Goal: Transaction & Acquisition: Purchase product/service

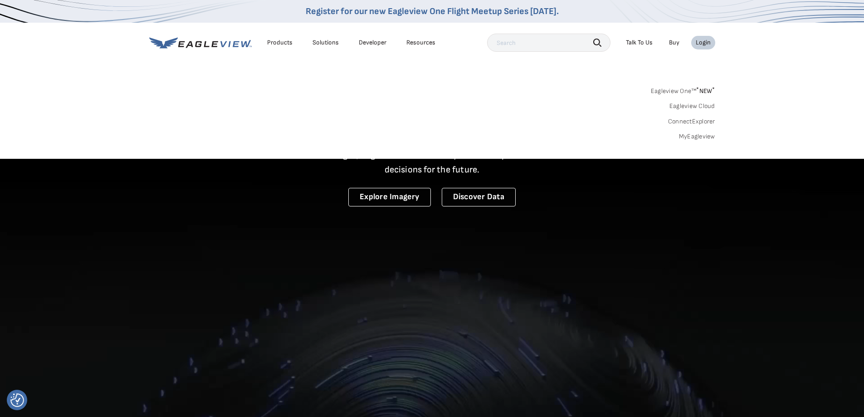
click at [689, 91] on link "Eagleview One™ * NEW *" at bounding box center [683, 89] width 64 height 10
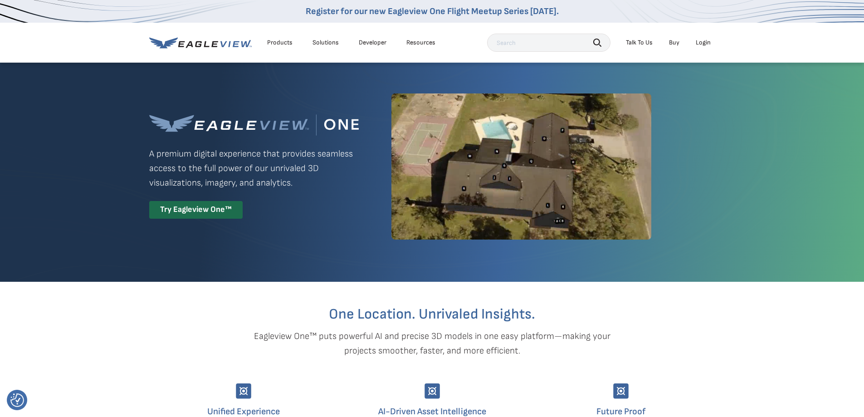
click at [699, 40] on div "Login" at bounding box center [703, 43] width 15 height 8
click at [699, 43] on div "Login" at bounding box center [703, 43] width 15 height 8
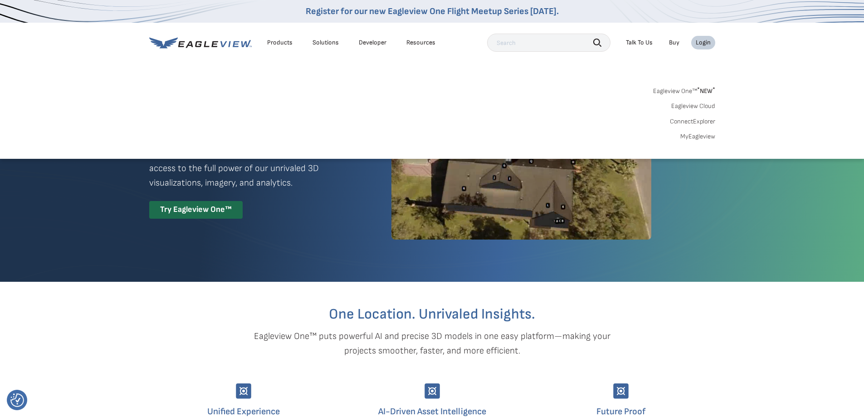
click at [706, 136] on link "MyEagleview" at bounding box center [698, 137] width 35 height 8
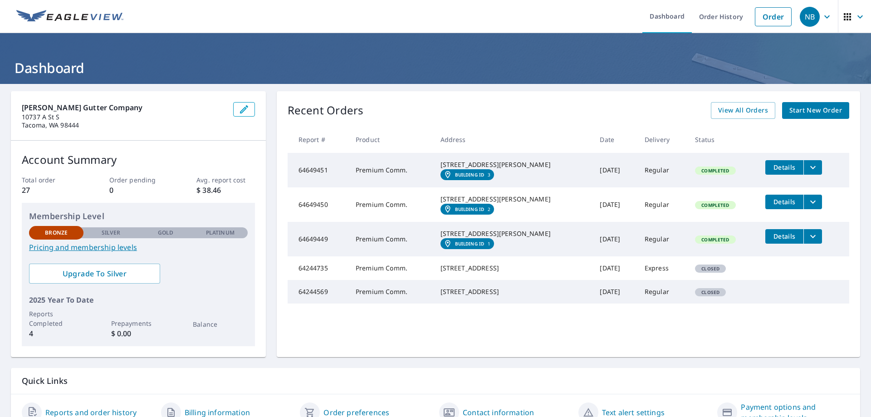
click at [805, 111] on span "Start New Order" at bounding box center [816, 110] width 53 height 11
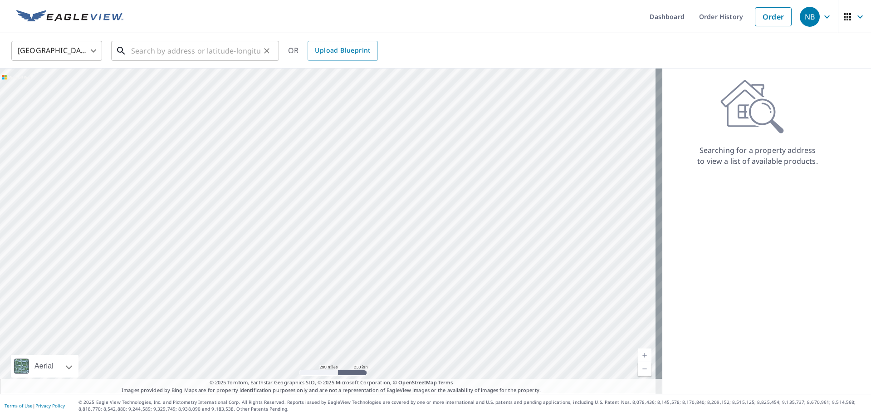
click at [204, 51] on input "text" at bounding box center [195, 50] width 129 height 25
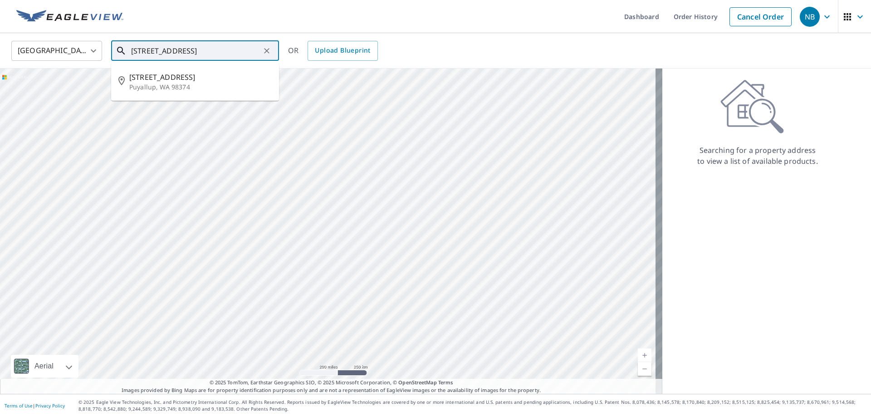
type input "12811 109th Ave Ct E"
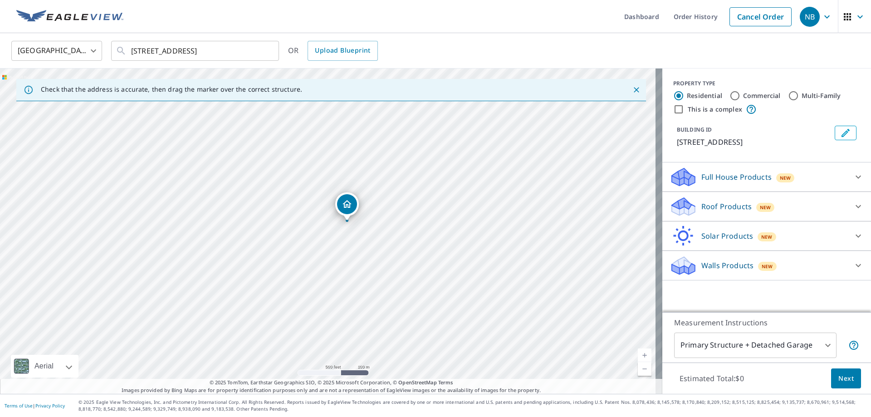
click at [730, 96] on input "Commercial" at bounding box center [735, 95] width 11 height 11
radio input "true"
type input "4"
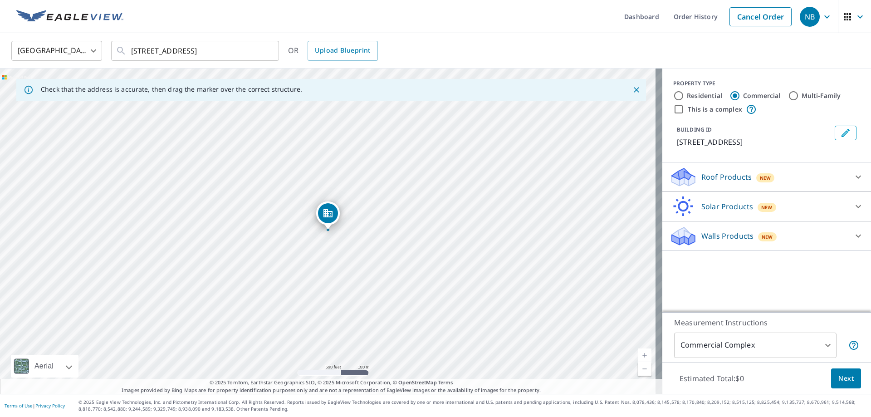
click at [790, 94] on input "Multi-Family" at bounding box center [793, 95] width 11 height 11
radio input "true"
type input "2"
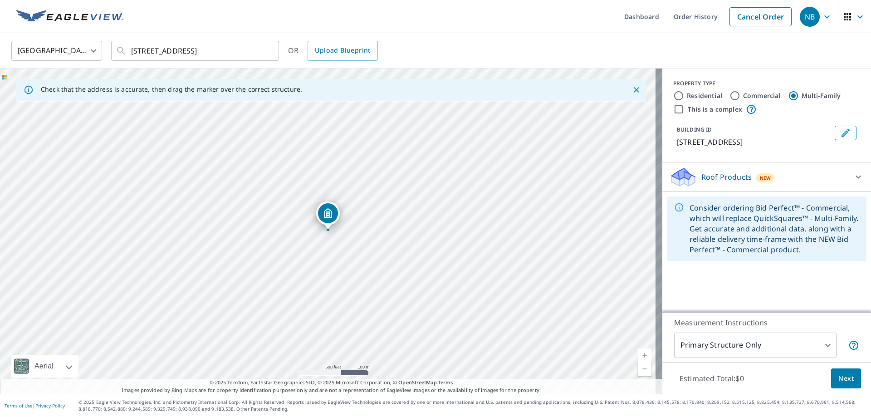
click at [735, 93] on div "Commercial" at bounding box center [755, 95] width 51 height 11
click at [731, 95] on input "Commercial" at bounding box center [735, 95] width 11 height 11
radio input "true"
type input "4"
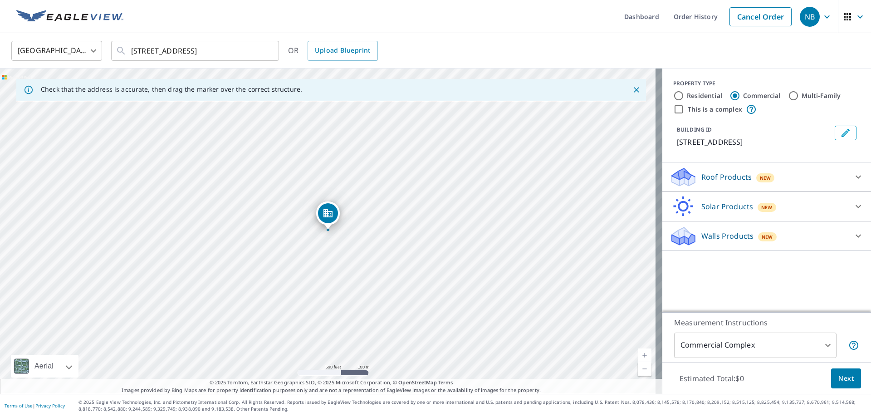
click at [773, 93] on label "Commercial" at bounding box center [762, 95] width 38 height 9
click at [741, 93] on input "Commercial" at bounding box center [735, 95] width 11 height 11
click at [790, 92] on input "Multi-Family" at bounding box center [793, 95] width 11 height 11
radio input "true"
type input "2"
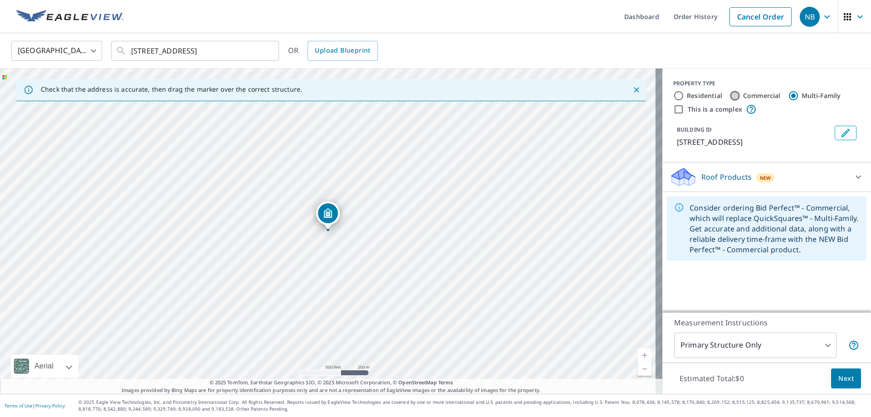
click at [732, 96] on input "Commercial" at bounding box center [735, 95] width 11 height 11
radio input "true"
type input "4"
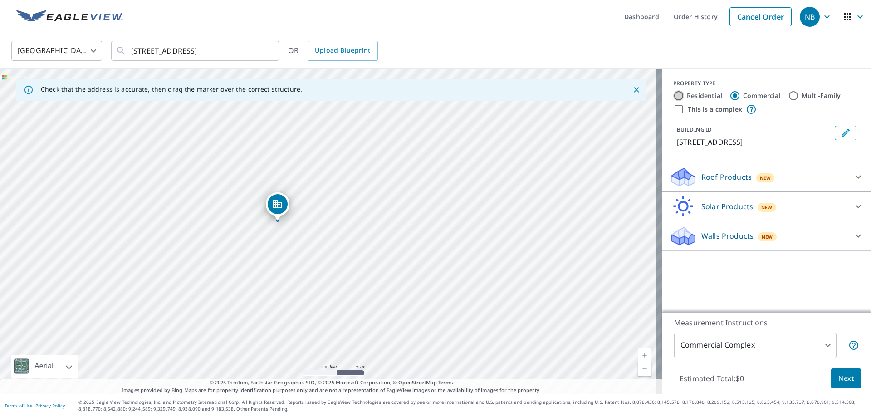
click at [673, 96] on input "Residential" at bounding box center [678, 95] width 11 height 11
radio input "true"
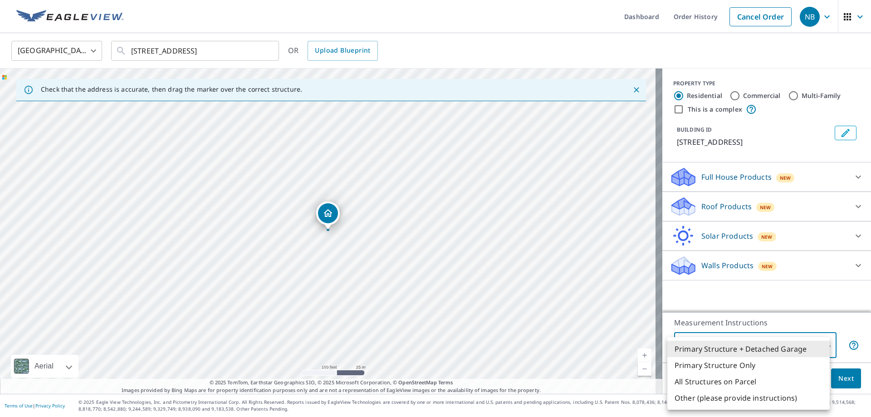
click at [769, 347] on body "NB NB Dashboard Order History Cancel Order NB United States US ​ 12811 109th Av…" at bounding box center [435, 208] width 871 height 417
click at [729, 367] on li "Primary Structure Only" at bounding box center [749, 365] width 162 height 16
click at [729, 349] on body "NB NB Dashboard Order History Cancel Order NB United States US ​ 12811 109th Av…" at bounding box center [435, 208] width 871 height 417
click at [725, 380] on li "All Structures on Parcel" at bounding box center [749, 381] width 162 height 16
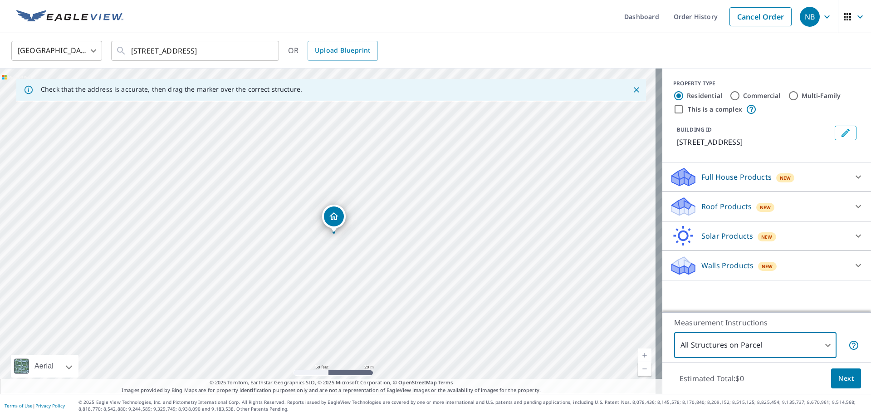
click at [755, 338] on body "NB NB Dashboard Order History Cancel Order NB United States US ​ 12811 109th Av…" at bounding box center [435, 208] width 871 height 417
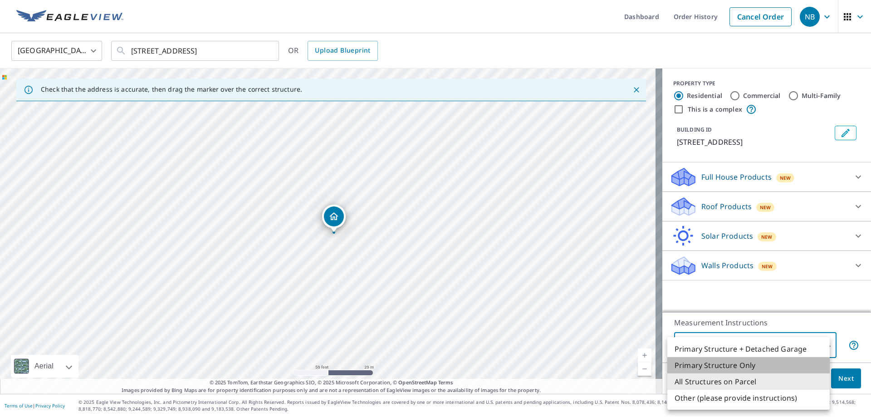
click at [726, 364] on li "Primary Structure Only" at bounding box center [749, 365] width 162 height 16
type input "2"
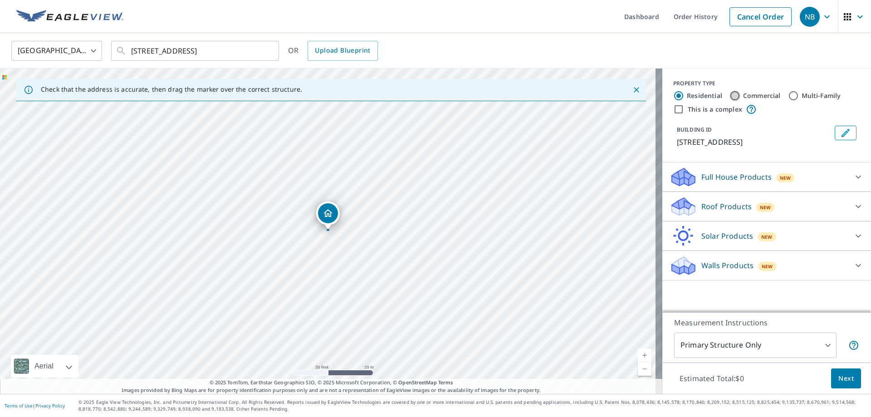
click at [730, 98] on input "Commercial" at bounding box center [735, 95] width 11 height 11
radio input "true"
click at [751, 345] on body "NB NB Dashboard Order History Cancel Order NB United States US ​ 12811 109th Av…" at bounding box center [435, 208] width 871 height 417
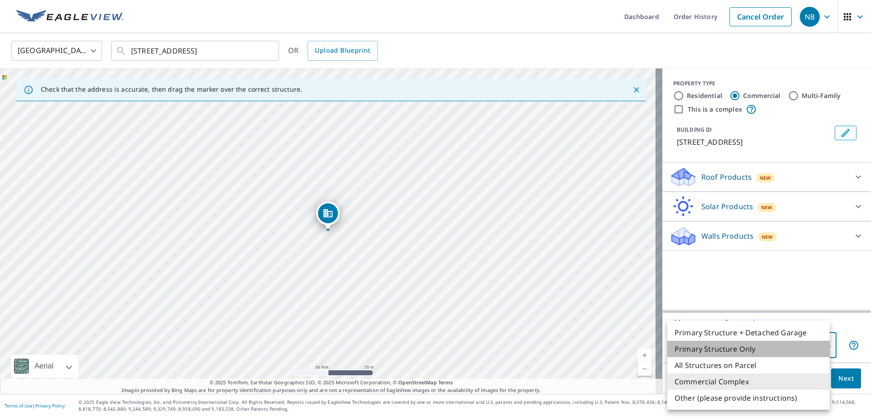
click at [721, 351] on li "Primary Structure Only" at bounding box center [749, 349] width 162 height 16
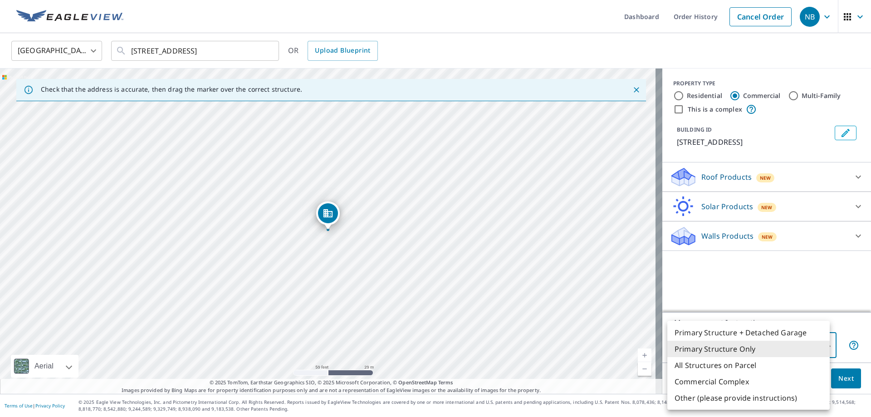
click at [721, 351] on body "NB NB Dashboard Order History Cancel Order NB United States US ​ 12811 109th Av…" at bounding box center [435, 208] width 871 height 417
click at [720, 366] on li "All Structures on Parcel" at bounding box center [749, 365] width 162 height 16
type input "3"
click at [725, 349] on body "NB NB Dashboard Order History Cancel Order NB United States US ​ 12811 109th Av…" at bounding box center [435, 208] width 871 height 417
click at [698, 280] on div at bounding box center [435, 208] width 871 height 417
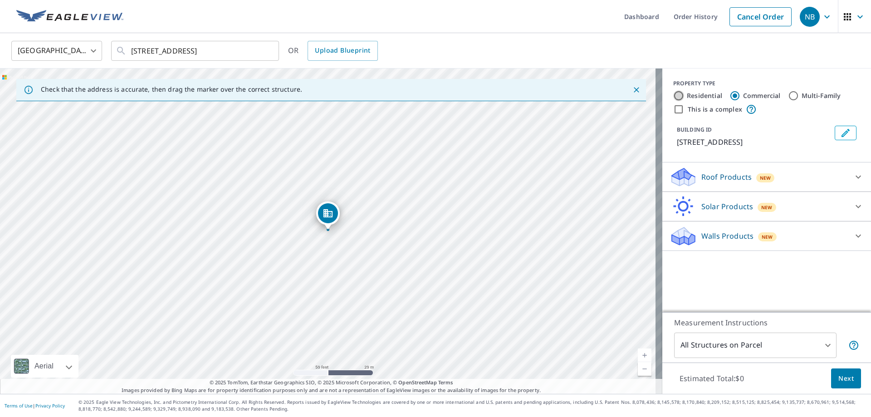
click at [674, 96] on input "Residential" at bounding box center [678, 95] width 11 height 11
radio input "true"
click at [825, 341] on body "NB NB Dashboard Order History Cancel Order NB United States US ​ 12811 109th Av…" at bounding box center [435, 208] width 871 height 417
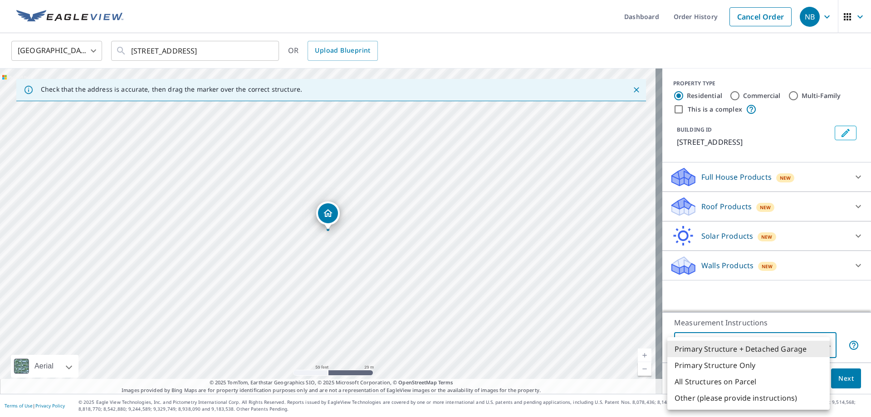
click at [776, 363] on li "Primary Structure Only" at bounding box center [749, 365] width 162 height 16
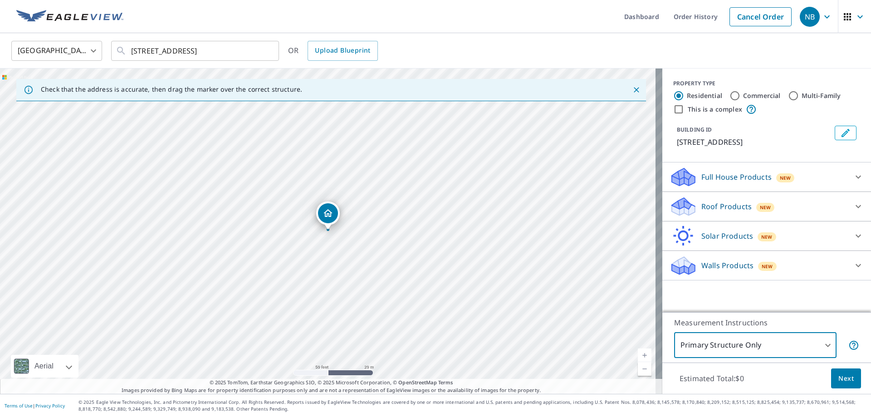
click at [802, 346] on body "NB NB Dashboard Order History Cancel Order NB United States US ​ 12811 109th Av…" at bounding box center [435, 208] width 871 height 417
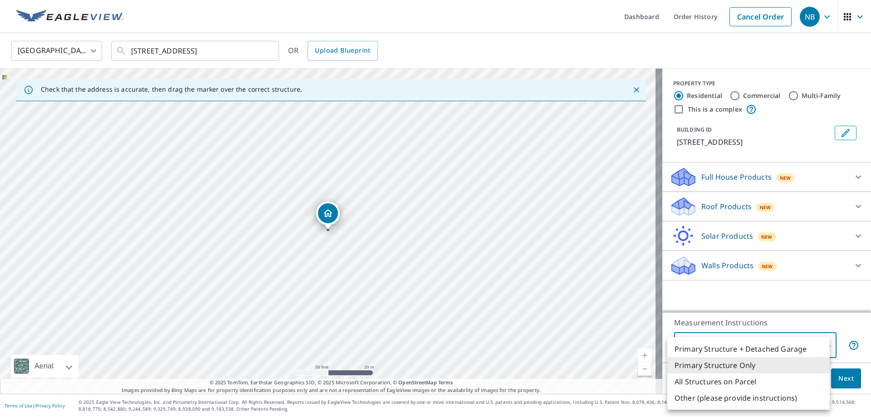
click at [787, 365] on li "Primary Structure Only" at bounding box center [749, 365] width 162 height 16
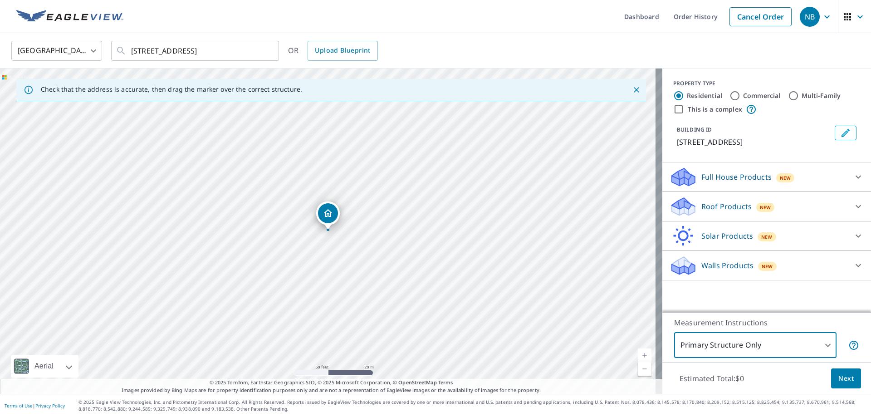
click at [839, 373] on span "Next" at bounding box center [846, 378] width 15 height 11
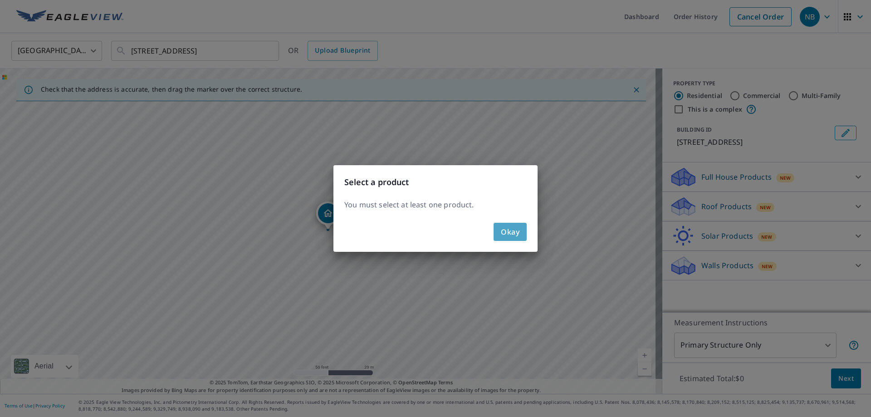
click at [503, 228] on span "Okay" at bounding box center [510, 232] width 19 height 13
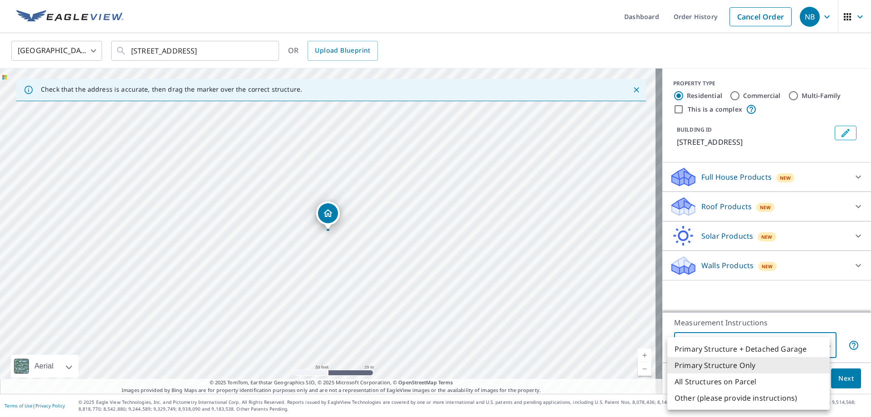
click at [734, 337] on body "NB NB Dashboard Order History Cancel Order NB United States US ​ 12811 109th Av…" at bounding box center [435, 208] width 871 height 417
click at [743, 381] on li "All Structures on Parcel" at bounding box center [749, 381] width 162 height 16
type input "3"
click at [736, 349] on body "NB NB Dashboard Order History Cancel Order NB United States US ​ 12811 109th Av…" at bounding box center [435, 208] width 871 height 417
click at [739, 193] on div at bounding box center [435, 208] width 871 height 417
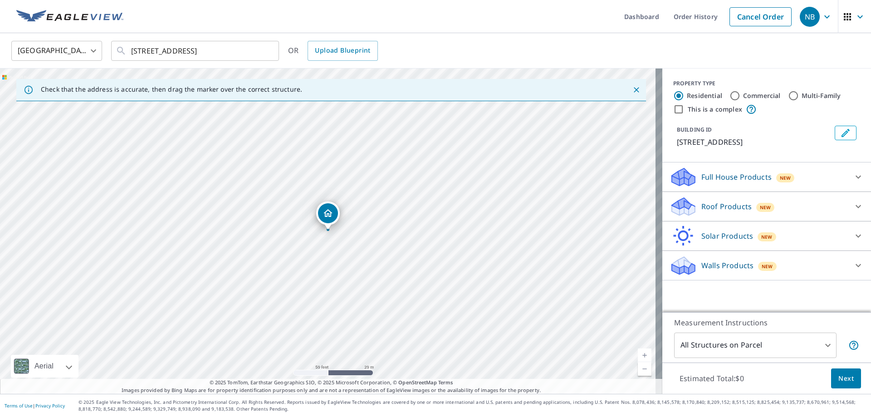
click at [756, 182] on p "Full House Products" at bounding box center [737, 177] width 70 height 11
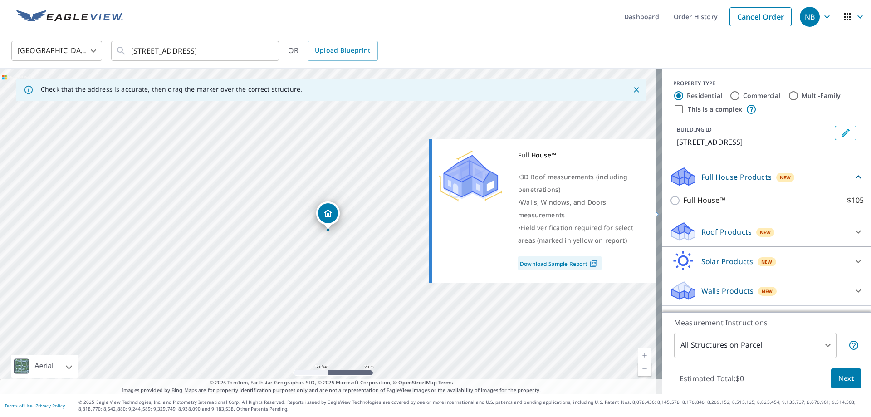
click at [670, 206] on input "Full House™ $105" at bounding box center [677, 200] width 14 height 11
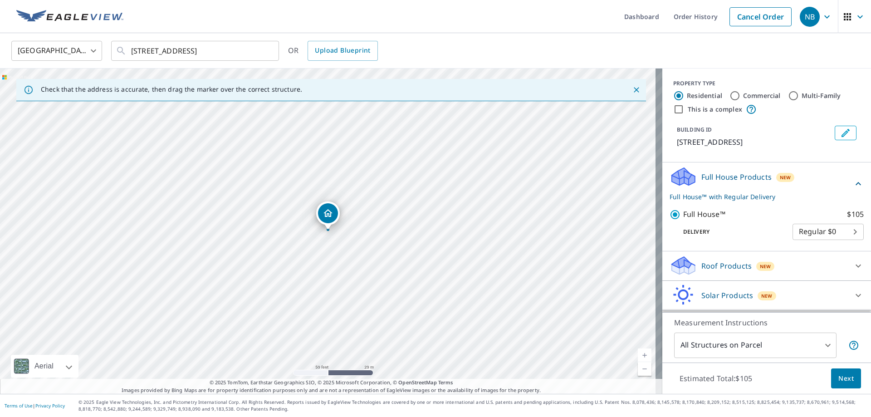
click at [813, 238] on body "NB NB Dashboard Order History Cancel Order NB United States US ​ 12811 109th Av…" at bounding box center [435, 208] width 871 height 417
click at [798, 240] on li "Regular $0" at bounding box center [814, 243] width 71 height 16
click at [731, 237] on div "Delivery Regular $0 8 ​" at bounding box center [767, 230] width 194 height 20
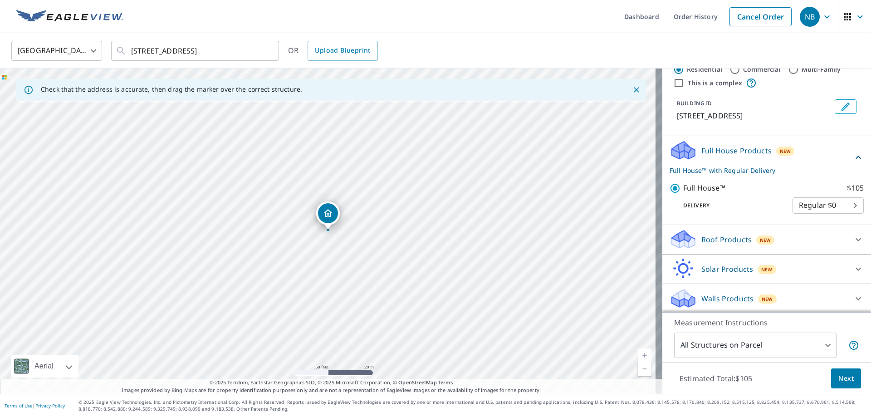
click at [732, 242] on p "Roof Products" at bounding box center [727, 239] width 50 height 11
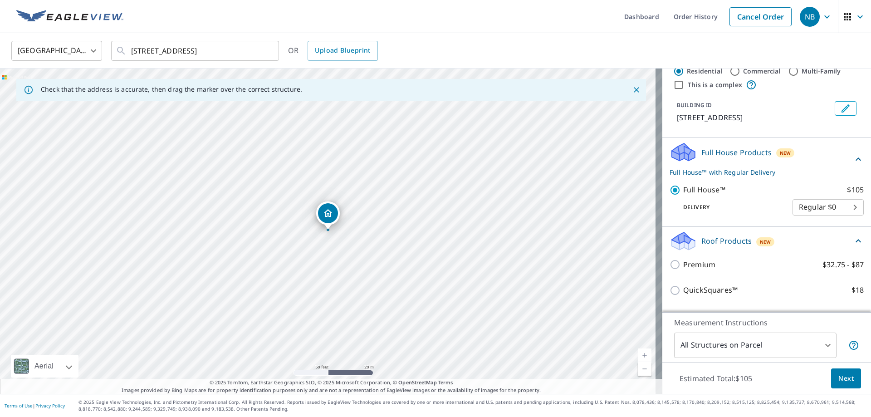
scroll to position [45, 0]
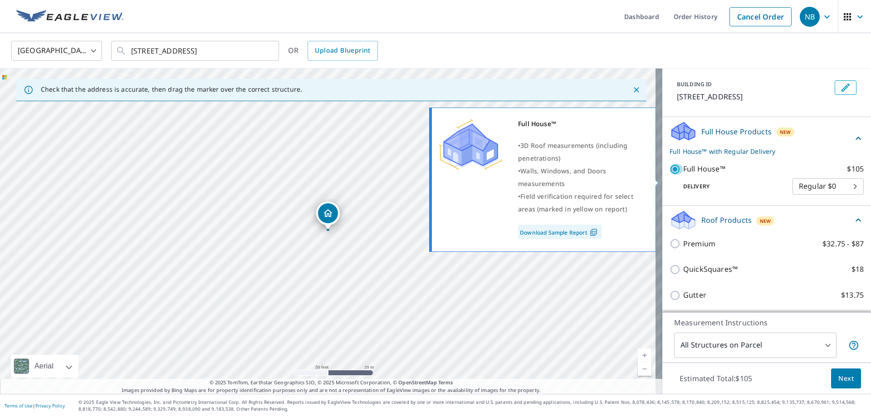
click at [670, 175] on input "Full House™ $105" at bounding box center [677, 169] width 14 height 11
checkbox input "false"
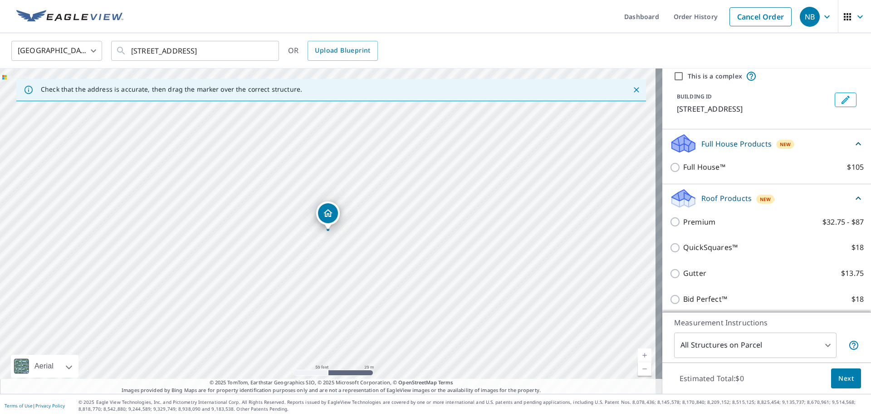
scroll to position [62, 0]
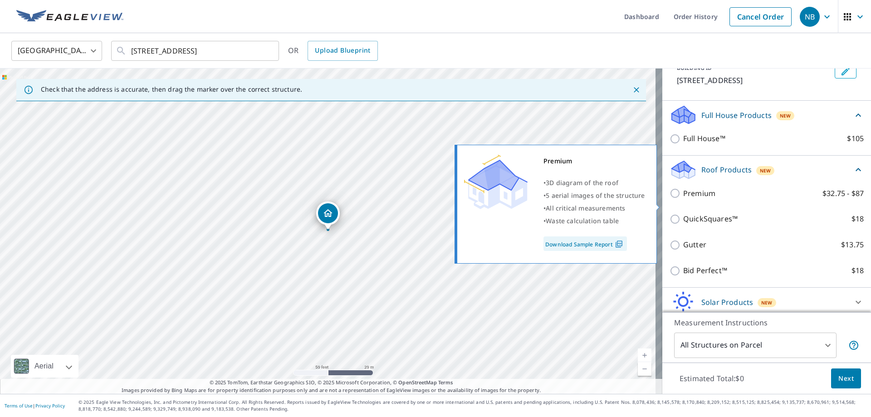
click at [683, 199] on p "Premium" at bounding box center [699, 193] width 32 height 11
click at [678, 199] on input "Premium $32.75 - $87" at bounding box center [677, 193] width 14 height 11
checkbox input "true"
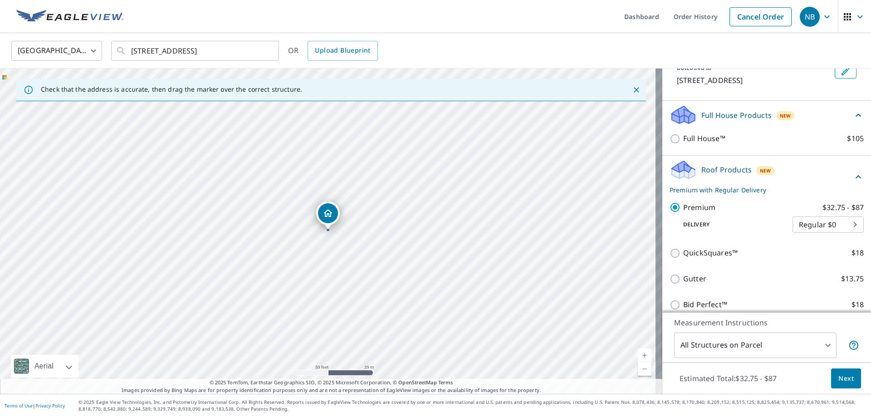
click at [835, 236] on body "NB NB Dashboard Order History Cancel Order NB United States US ​ 12811 109th Av…" at bounding box center [435, 208] width 871 height 417
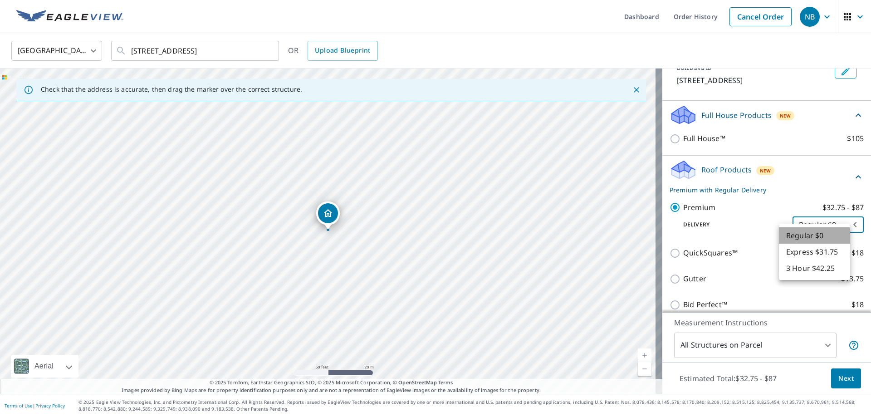
click at [822, 236] on li "Regular $0" at bounding box center [814, 235] width 71 height 16
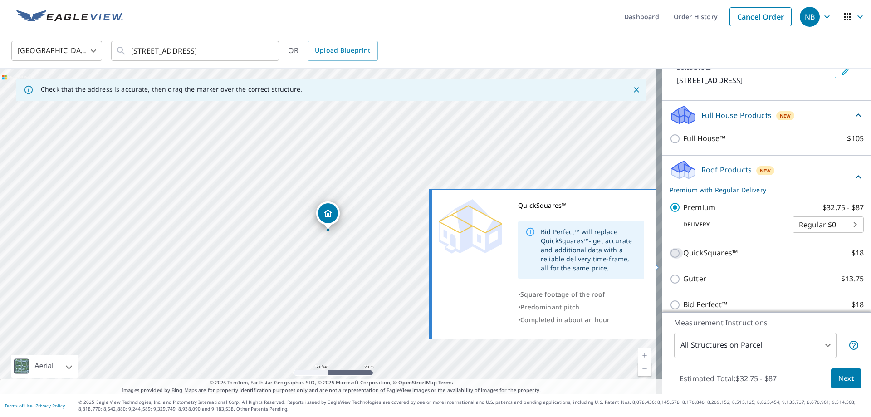
click at [672, 259] on input "QuickSquares™ $18" at bounding box center [677, 253] width 14 height 11
checkbox input "true"
type input "1"
checkbox input "false"
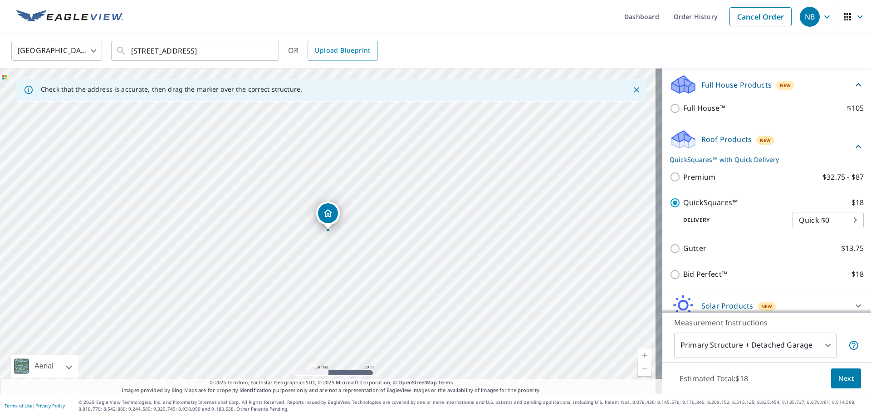
scroll to position [141, 0]
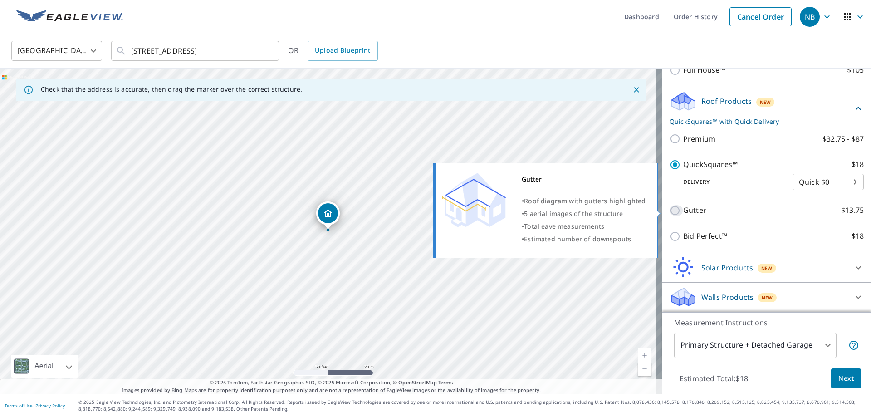
click at [672, 212] on input "Gutter $13.75" at bounding box center [677, 210] width 14 height 11
checkbox input "true"
checkbox input "false"
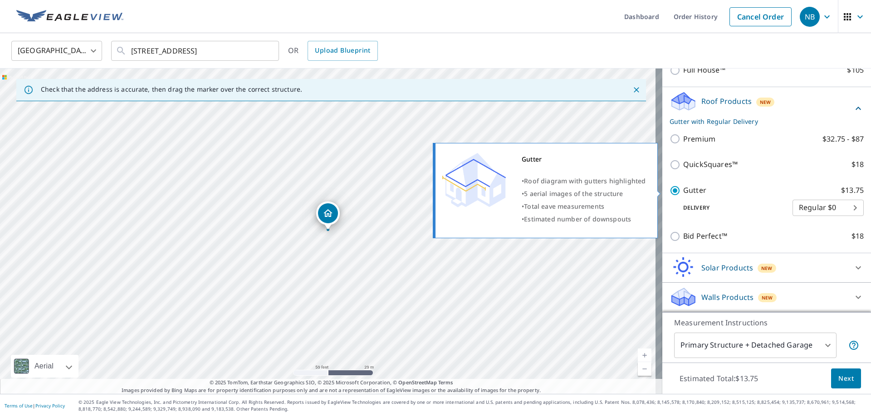
click at [670, 189] on input "Gutter $13.75" at bounding box center [677, 190] width 14 height 11
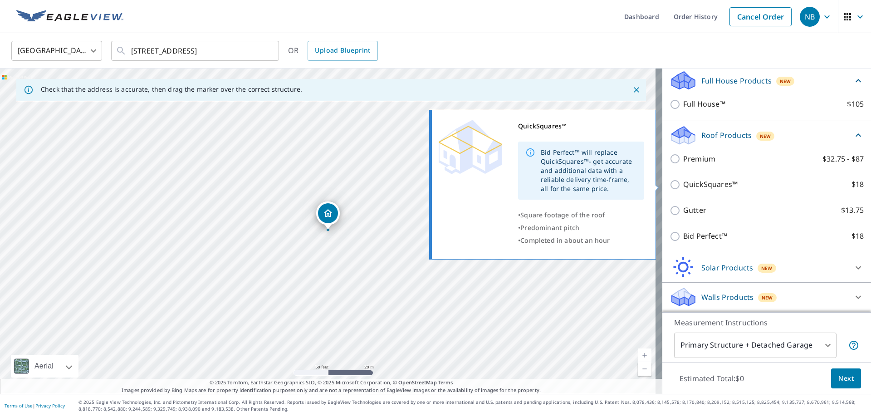
scroll to position [107, 0]
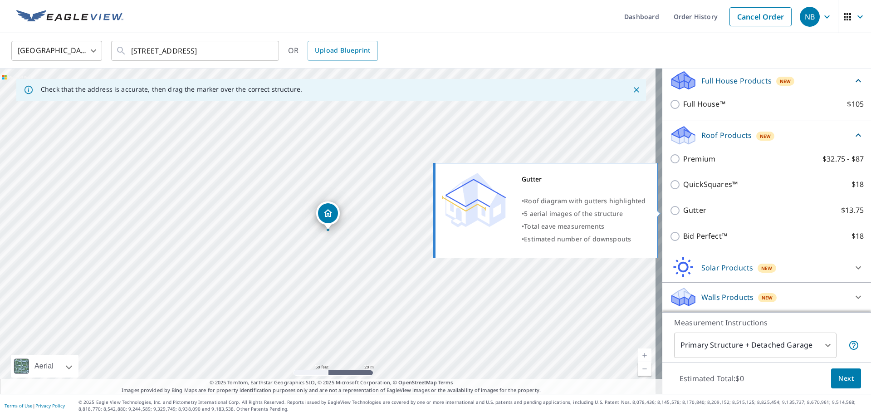
click at [670, 210] on input "Gutter $13.75" at bounding box center [677, 210] width 14 height 11
checkbox input "true"
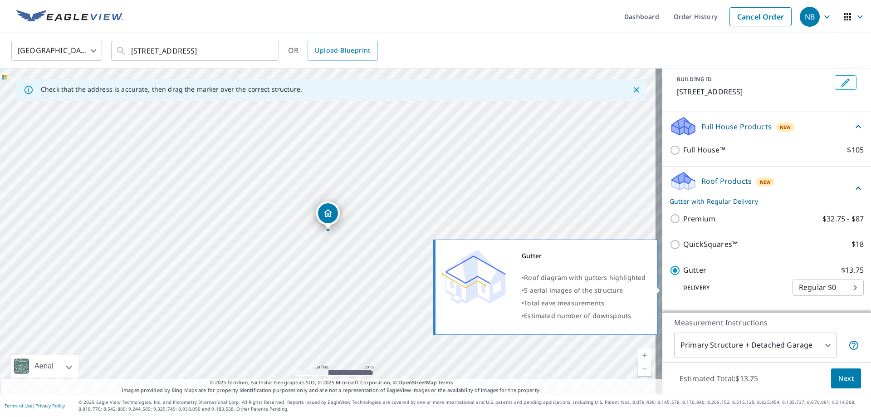
scroll to position [5, 0]
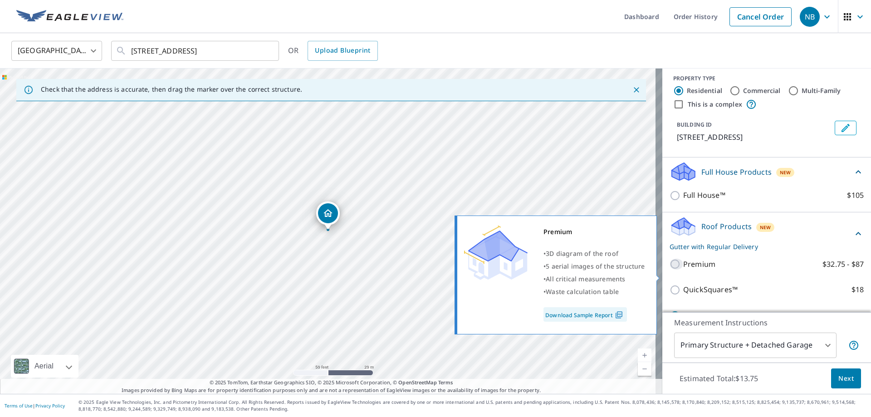
click at [670, 270] on input "Premium $32.75 - $87" at bounding box center [677, 264] width 14 height 11
checkbox input "true"
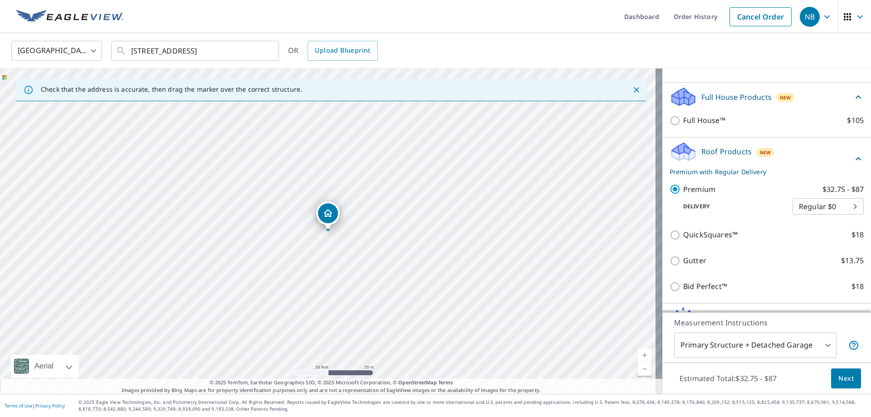
scroll to position [96, 0]
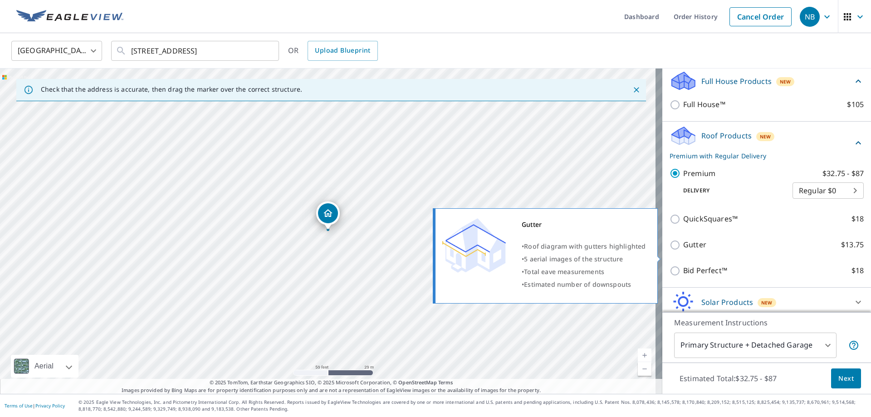
click at [670, 250] on input "Gutter $13.75" at bounding box center [677, 245] width 14 height 11
checkbox input "true"
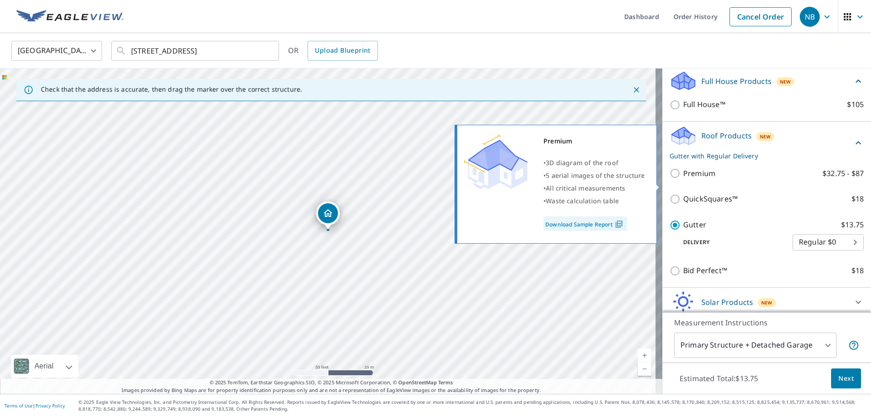
click at [670, 179] on input "Premium $32.75 - $87" at bounding box center [677, 173] width 14 height 11
checkbox input "true"
checkbox input "false"
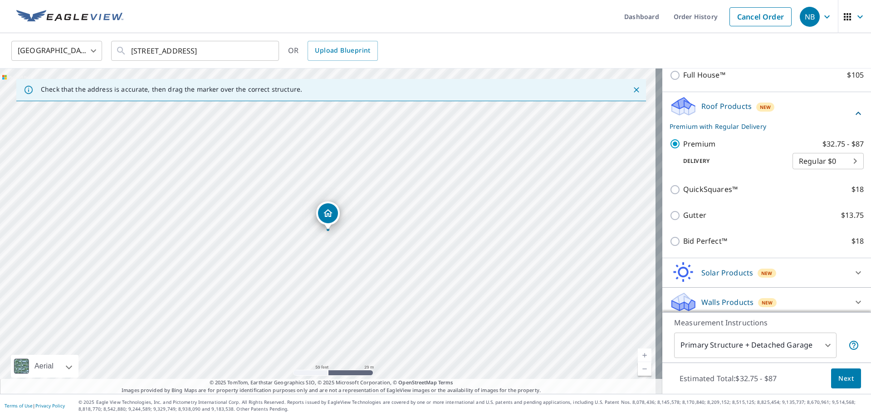
scroll to position [141, 0]
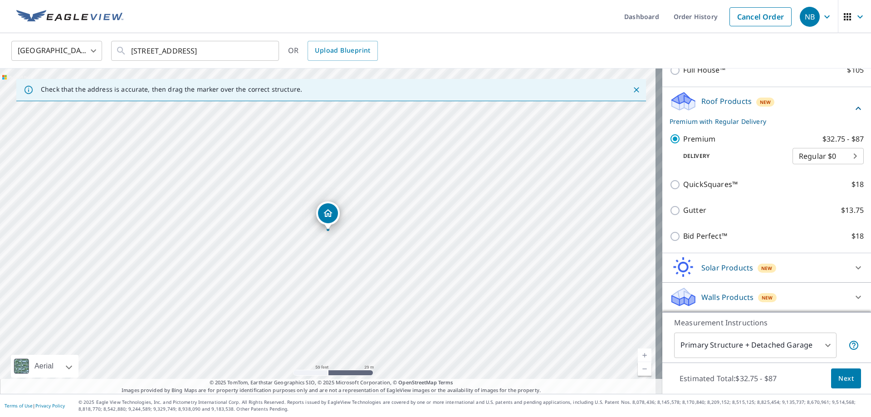
click at [738, 271] on p "Solar Products" at bounding box center [728, 267] width 52 height 11
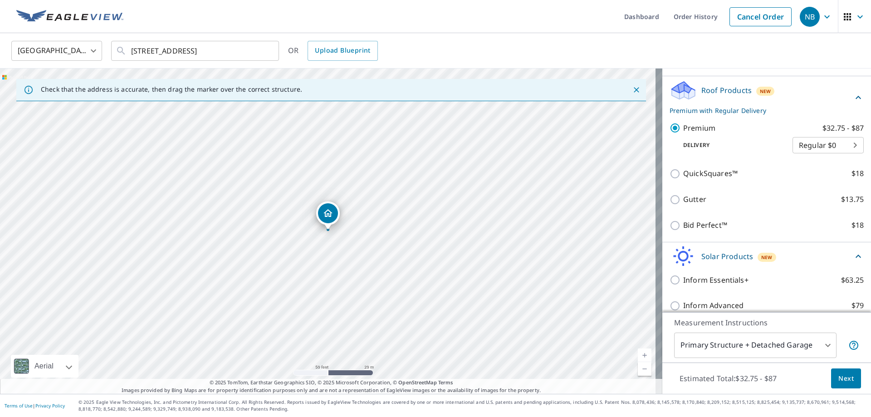
click at [738, 262] on p "Solar Products" at bounding box center [728, 256] width 52 height 11
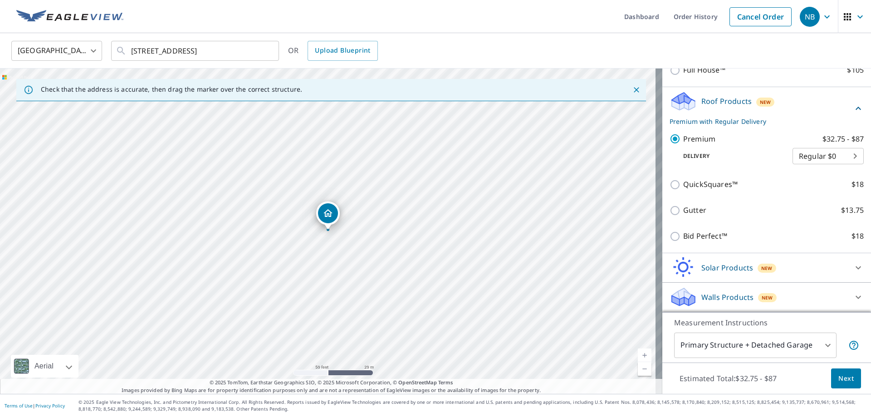
click at [742, 292] on p "Walls Products" at bounding box center [728, 297] width 52 height 11
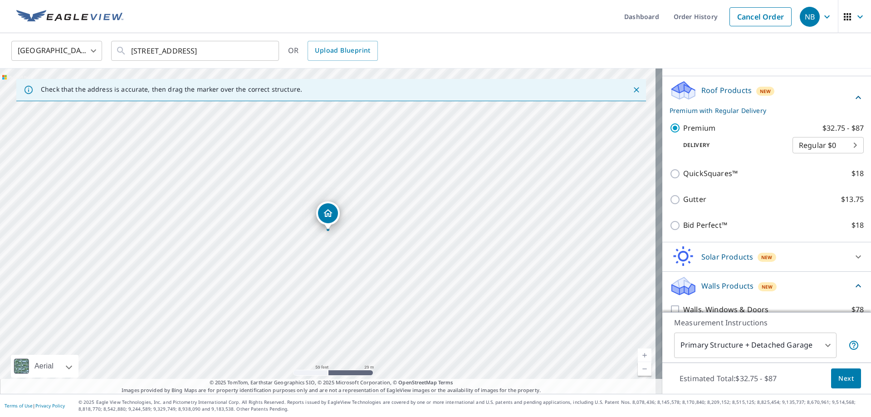
click at [819, 297] on div "Walls Products New" at bounding box center [761, 285] width 183 height 21
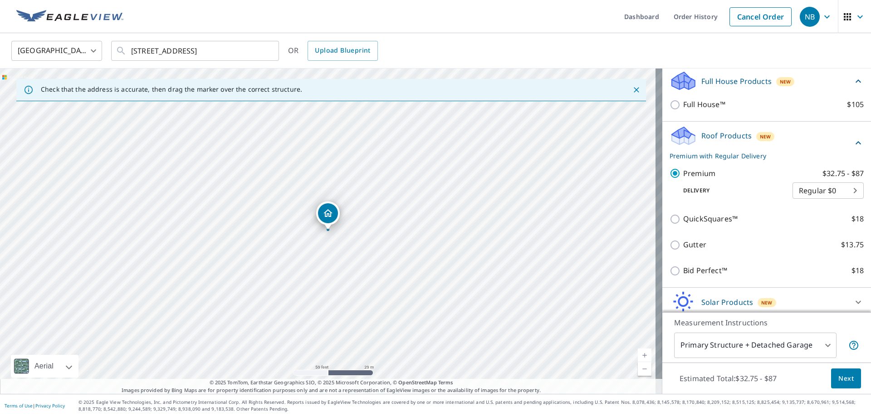
scroll to position [50, 0]
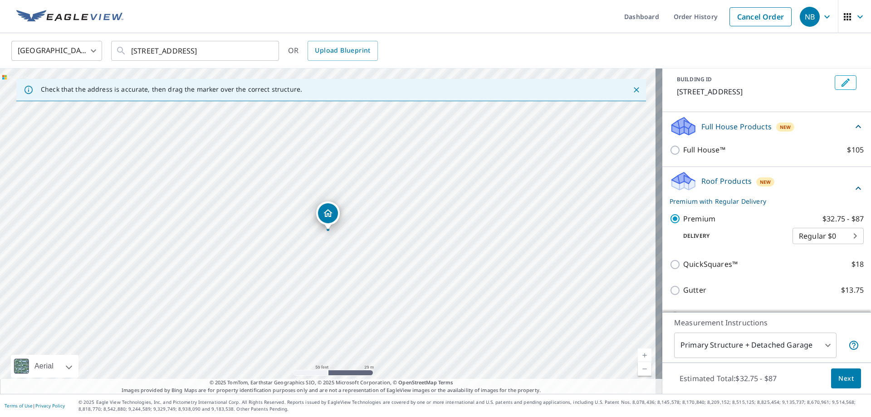
click at [670, 270] on input "QuickSquares™ $18" at bounding box center [677, 264] width 14 height 11
checkbox input "true"
checkbox input "false"
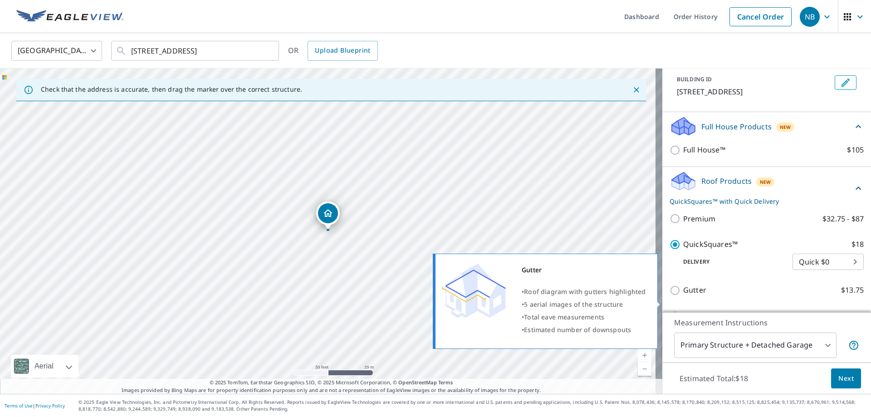
click at [670, 296] on input "Gutter $13.75" at bounding box center [677, 290] width 14 height 11
checkbox input "true"
checkbox input "false"
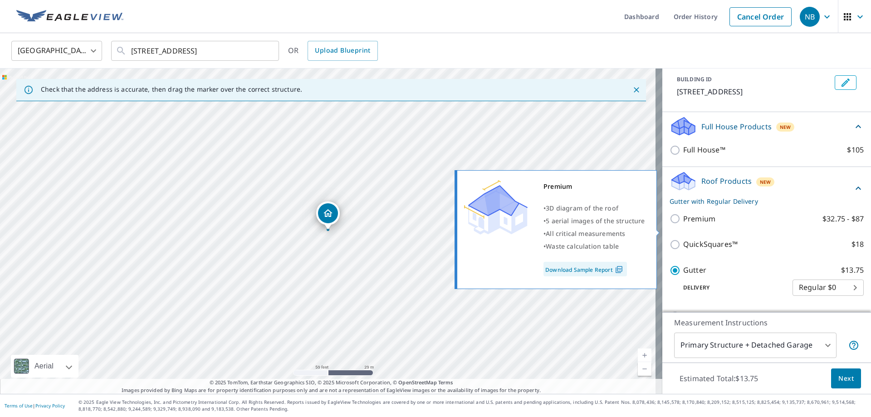
click at [672, 224] on input "Premium $32.75 - $87" at bounding box center [677, 218] width 14 height 11
checkbox input "true"
checkbox input "false"
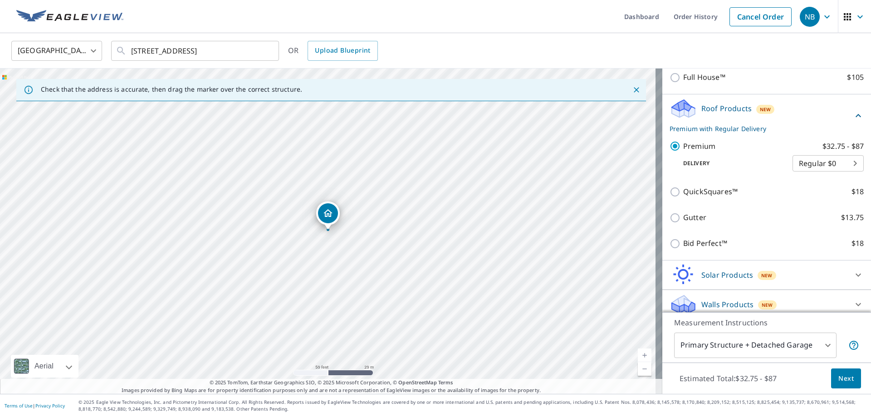
scroll to position [141, 0]
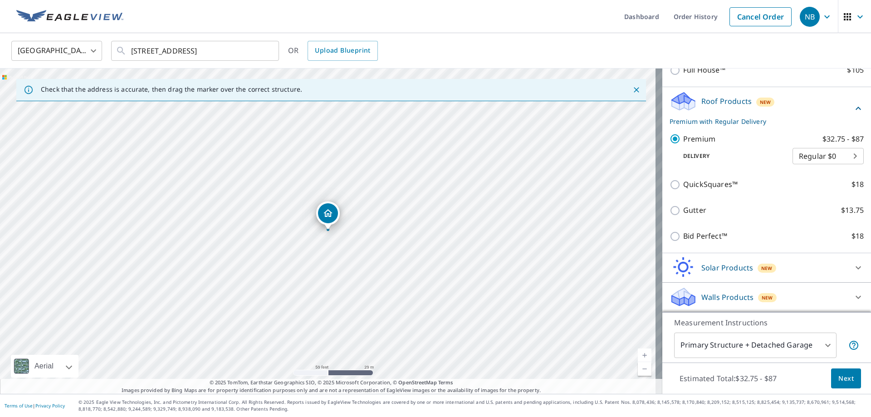
click at [843, 382] on span "Next" at bounding box center [846, 378] width 15 height 11
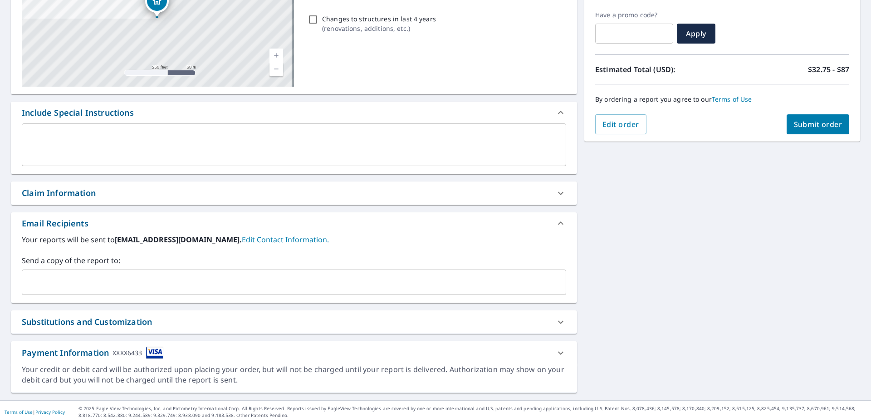
scroll to position [154, 0]
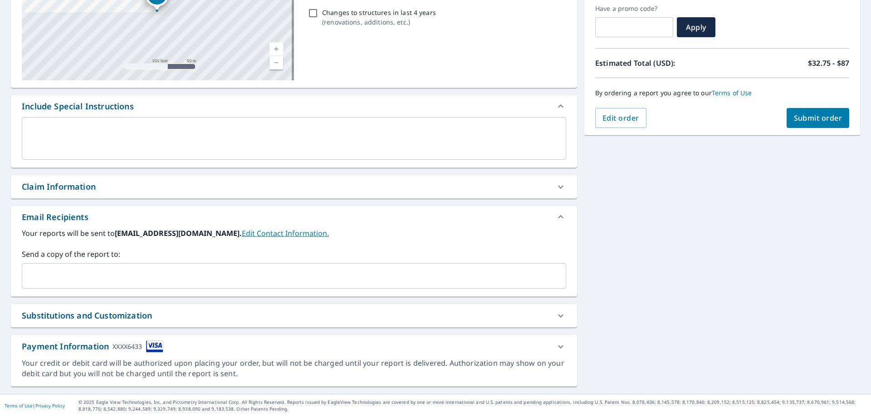
click at [245, 237] on link "Edit Contact Information." at bounding box center [285, 233] width 87 height 10
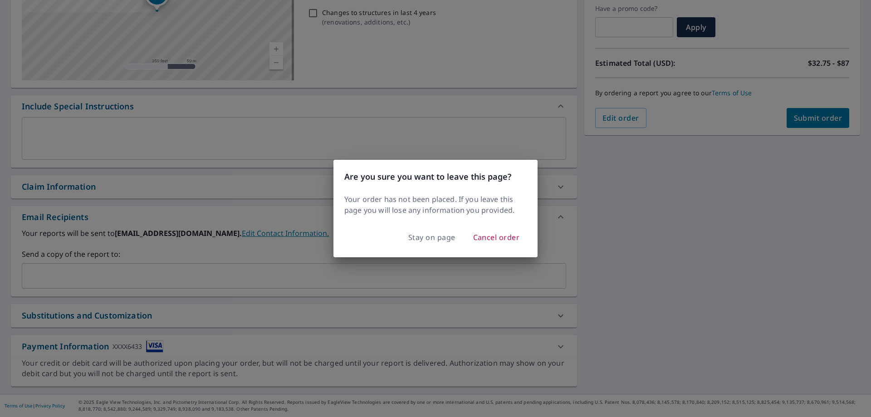
click at [260, 261] on div "Are you sure you want to leave this page? Your order has not been placed. If yo…" at bounding box center [435, 208] width 871 height 417
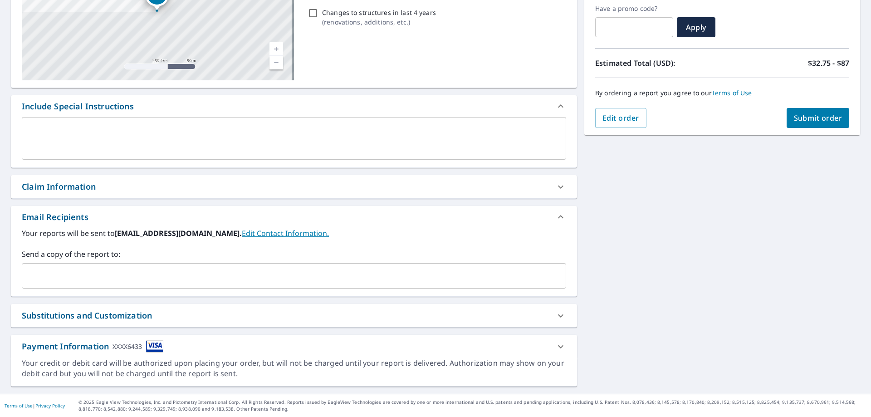
click at [558, 346] on icon at bounding box center [560, 346] width 5 height 3
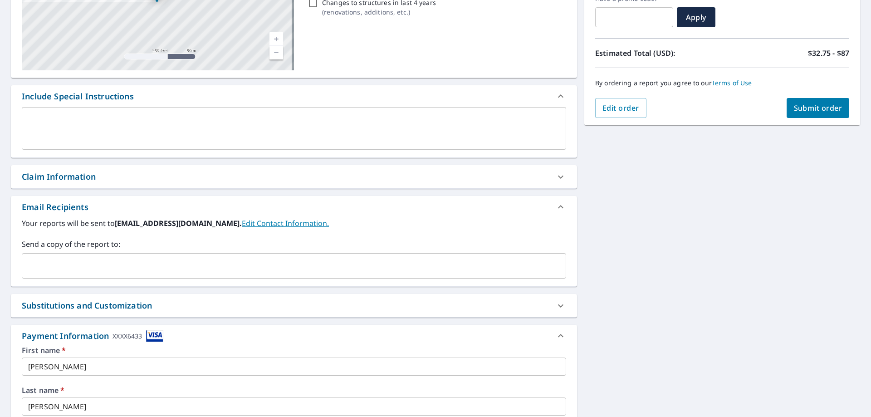
scroll to position [182, 0]
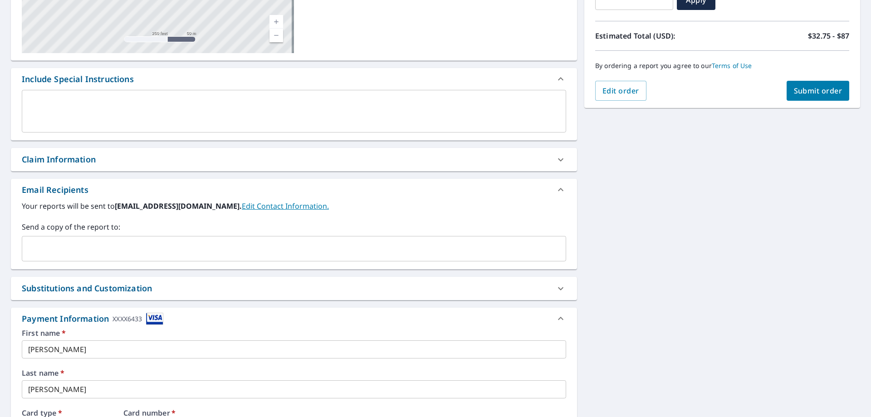
click at [99, 242] on input "text" at bounding box center [287, 248] width 523 height 17
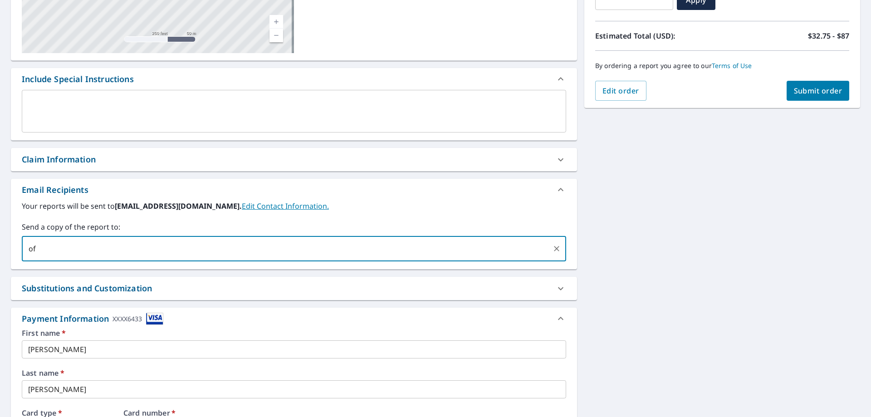
type input "o"
type input "b"
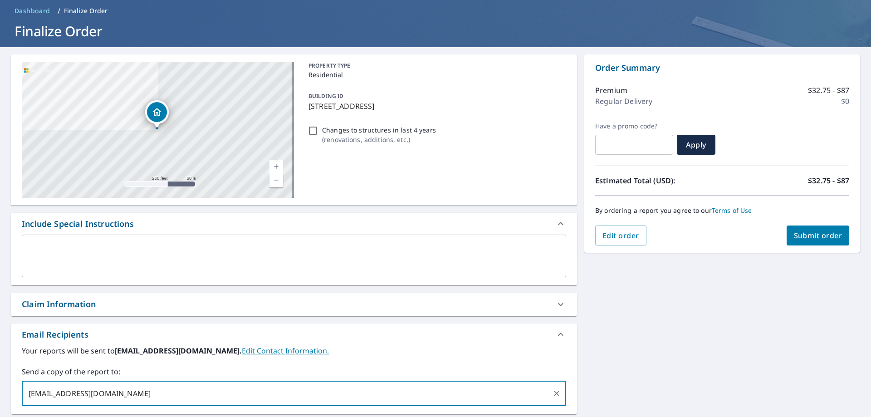
scroll to position [36, 0]
type input "Office@blytongsm.com"
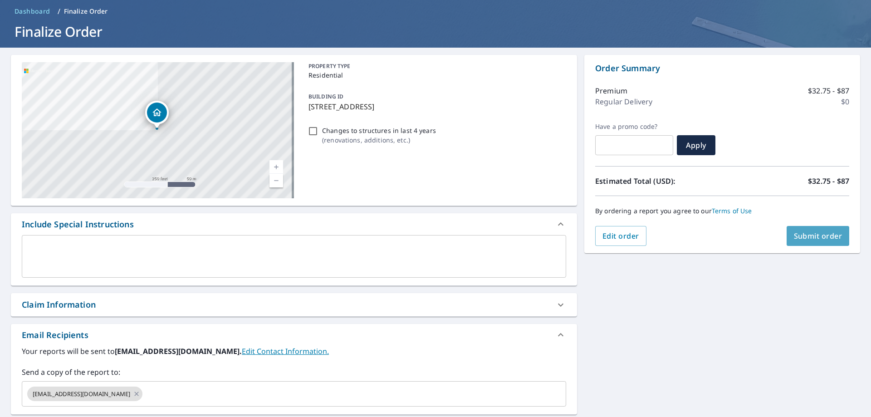
click at [807, 236] on span "Submit order" at bounding box center [818, 236] width 49 height 10
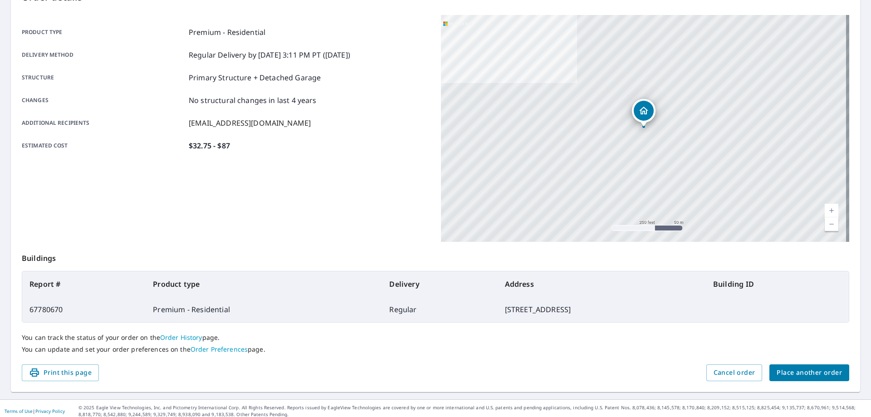
scroll to position [117, 0]
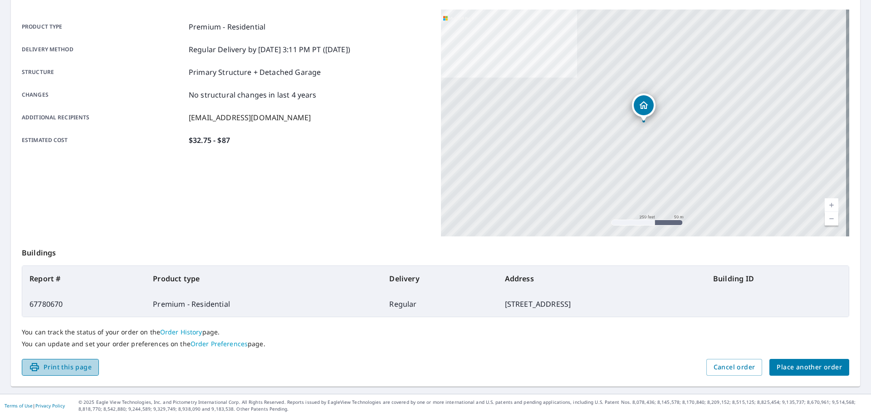
click at [76, 364] on span "Print this page" at bounding box center [60, 367] width 63 height 11
